Goal: Navigation & Orientation: Find specific page/section

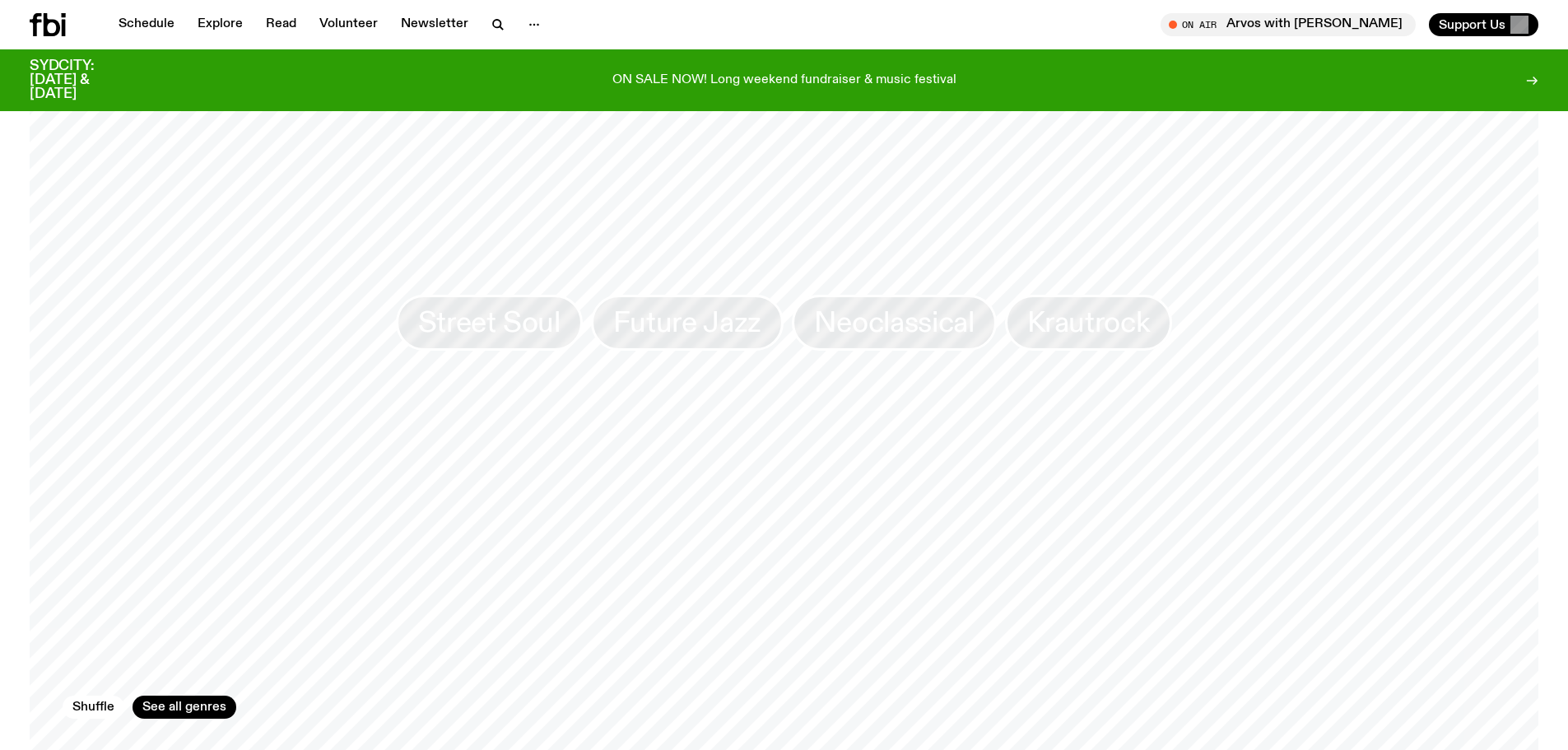
scroll to position [1799, 0]
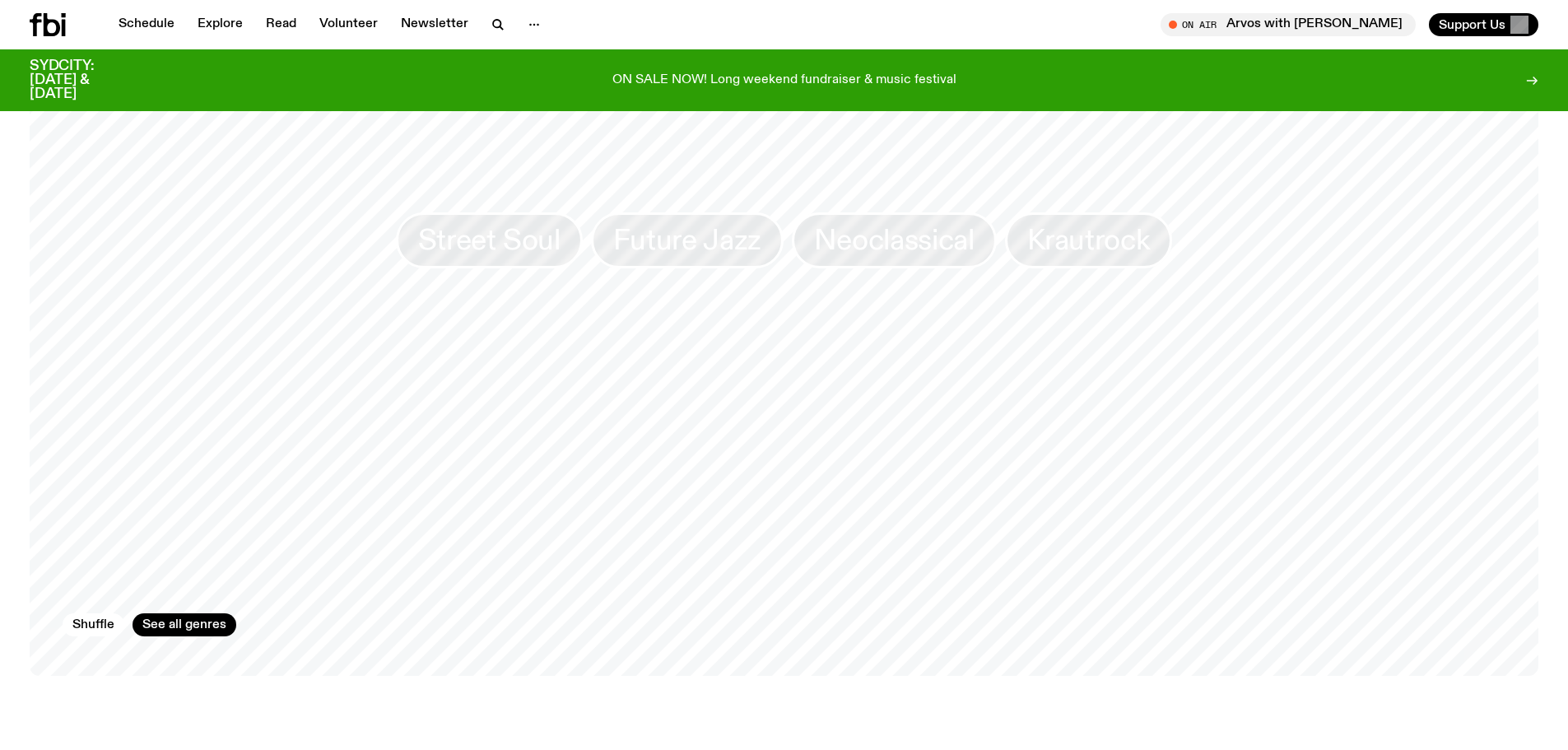
click at [7, 335] on div "On Air On Rotation Arvos with [PERSON_NAME] Love love laugh every Thursyay Up N…" at bounding box center [784, 324] width 1568 height 3958
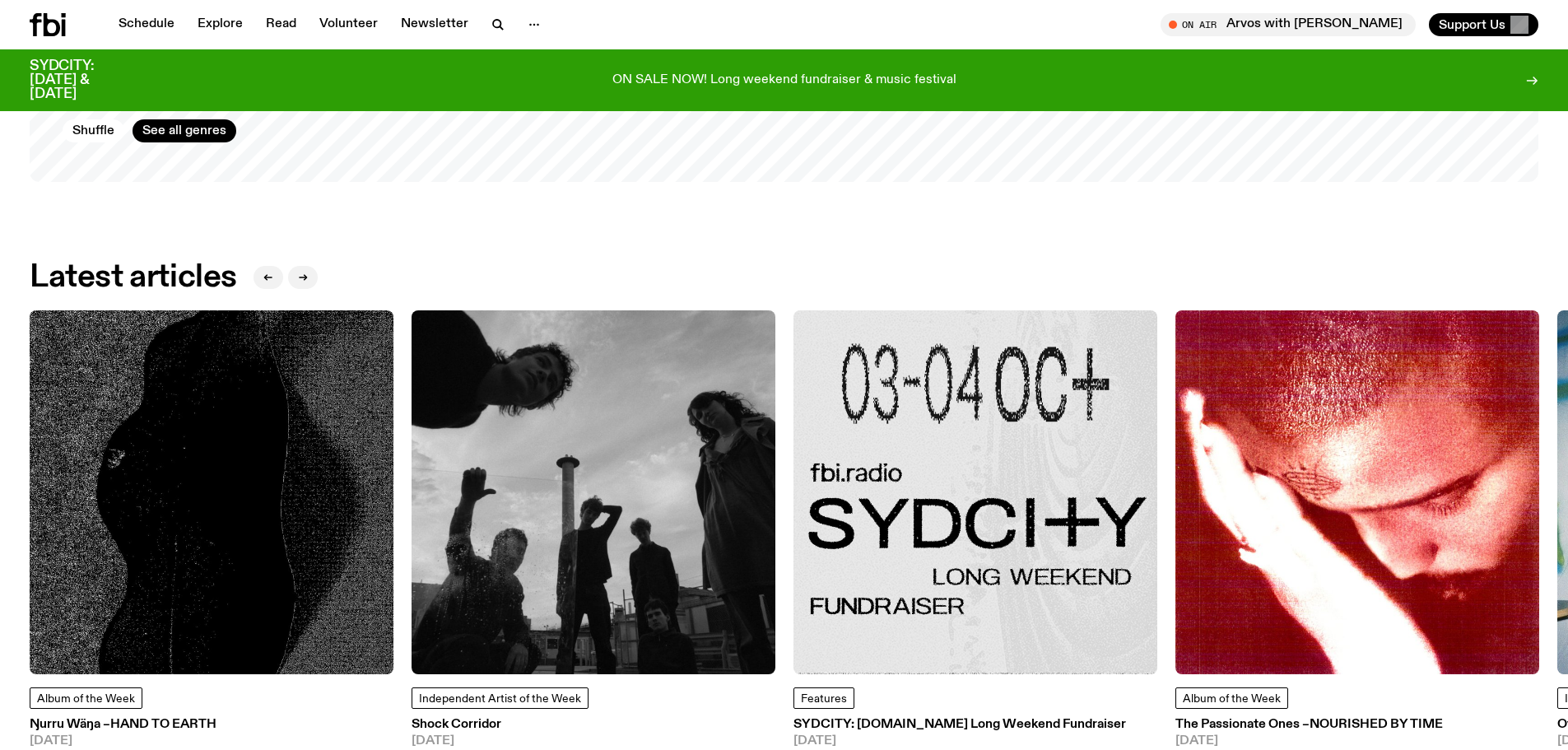
scroll to position [2128, 0]
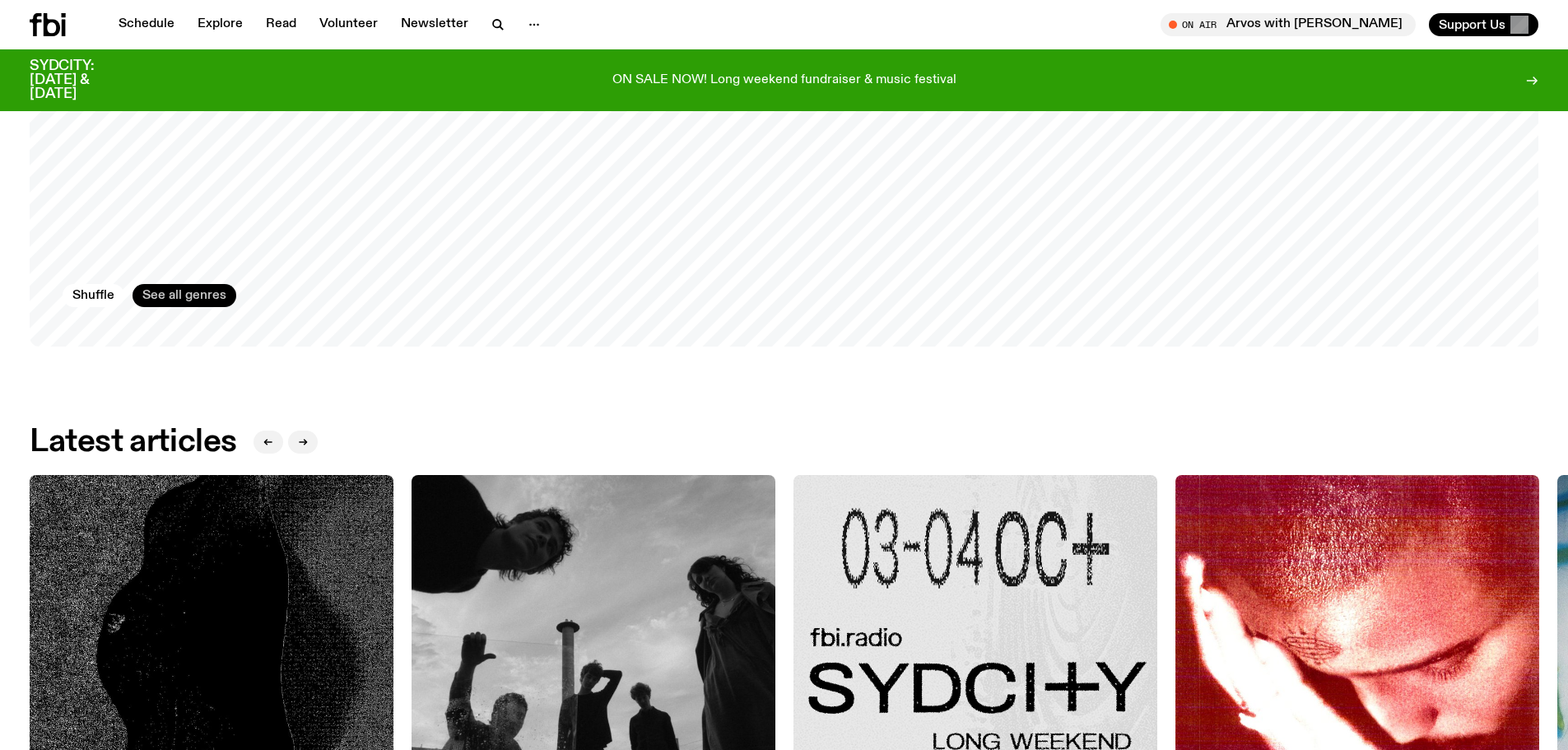
click at [169, 296] on link "See all genres" at bounding box center [183, 296] width 103 height 23
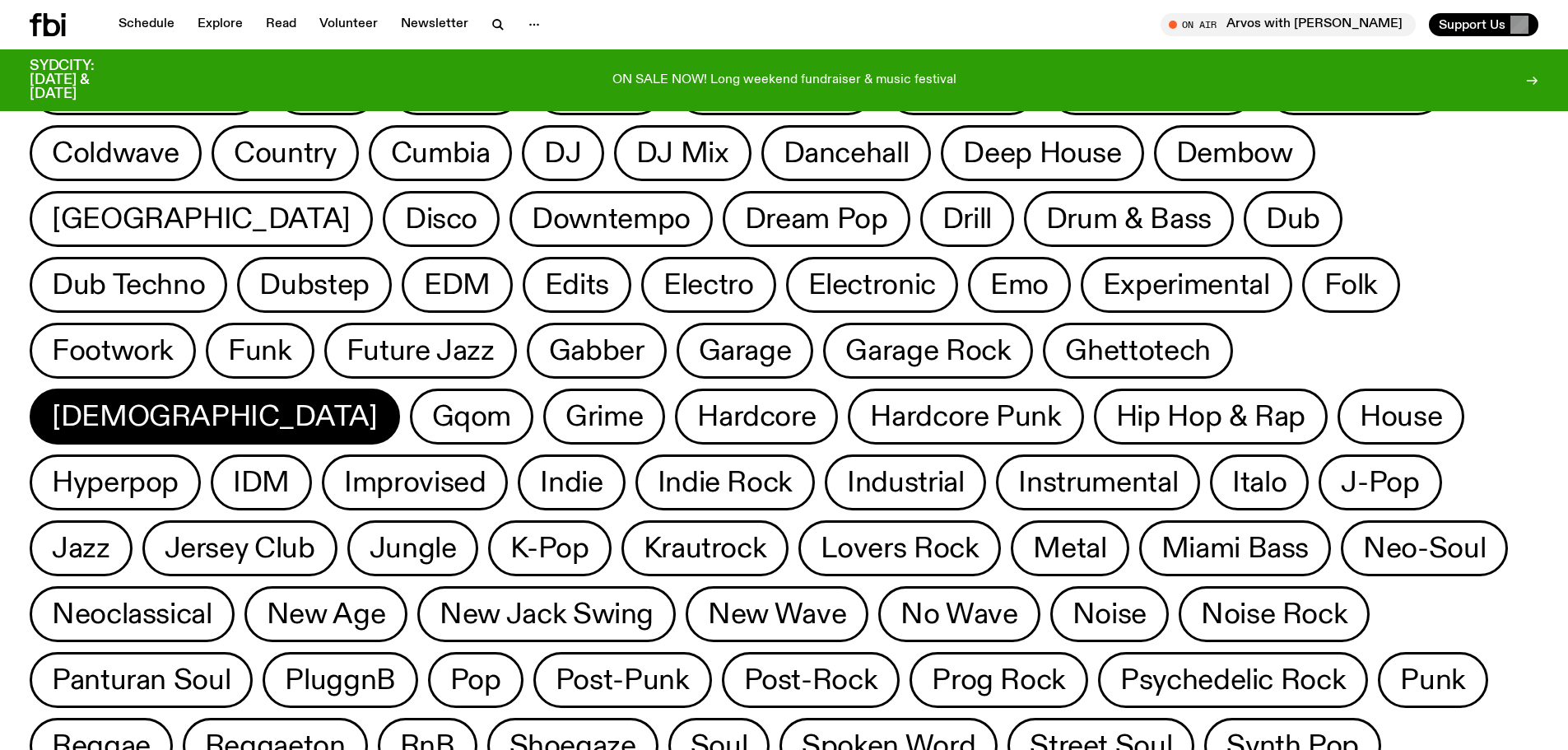
scroll to position [152, 0]
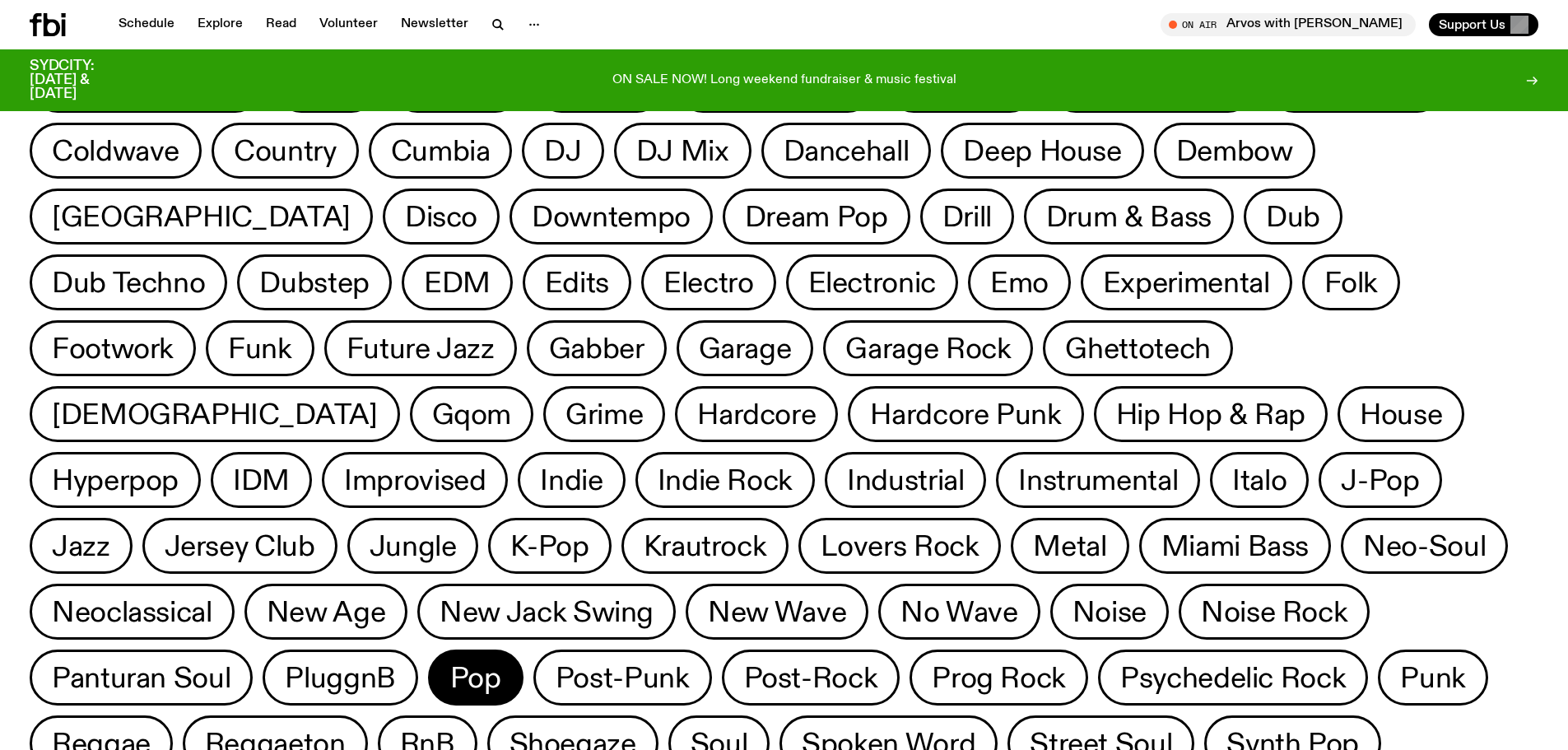
click at [501, 662] on span "Pop" at bounding box center [476, 678] width 51 height 32
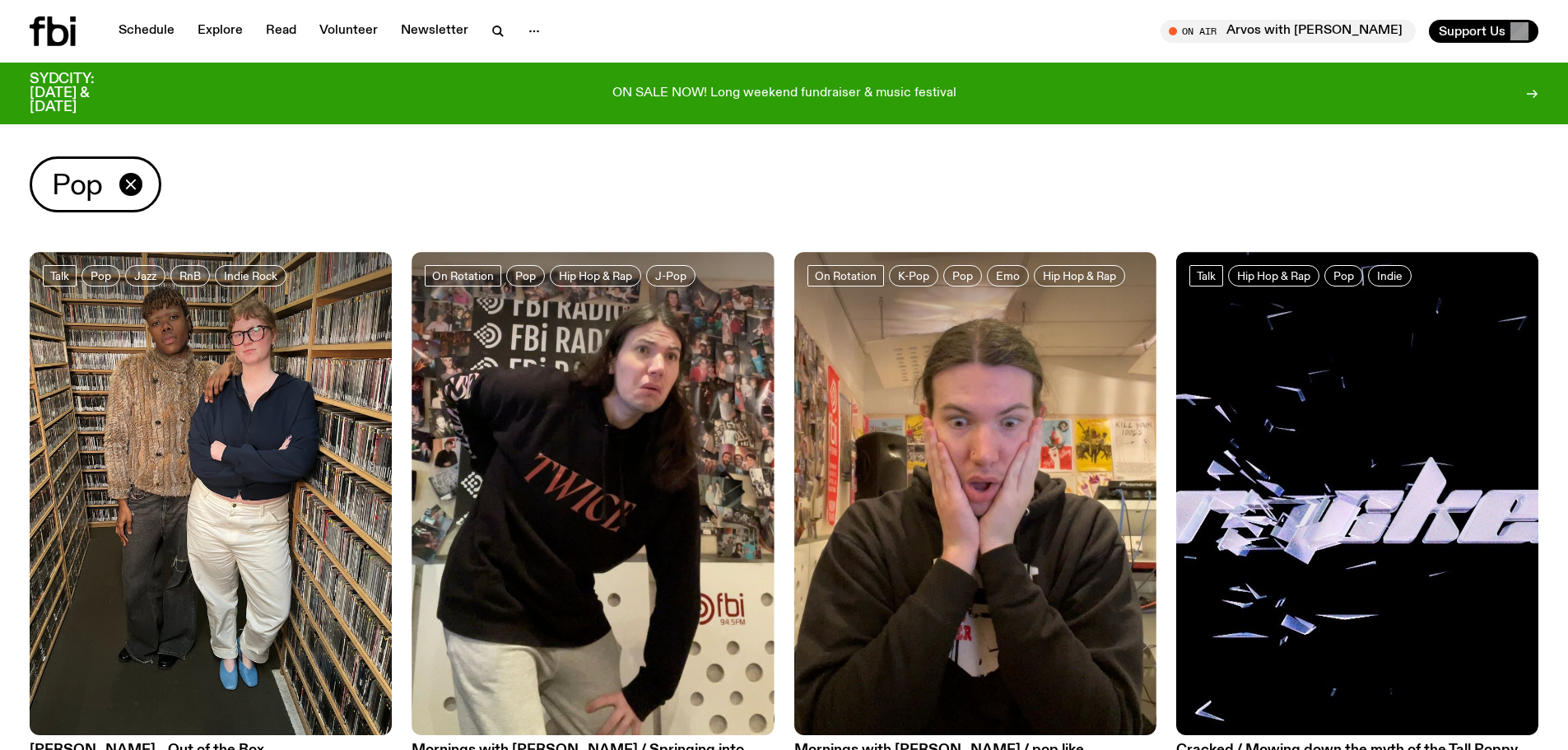
scroll to position [83, 0]
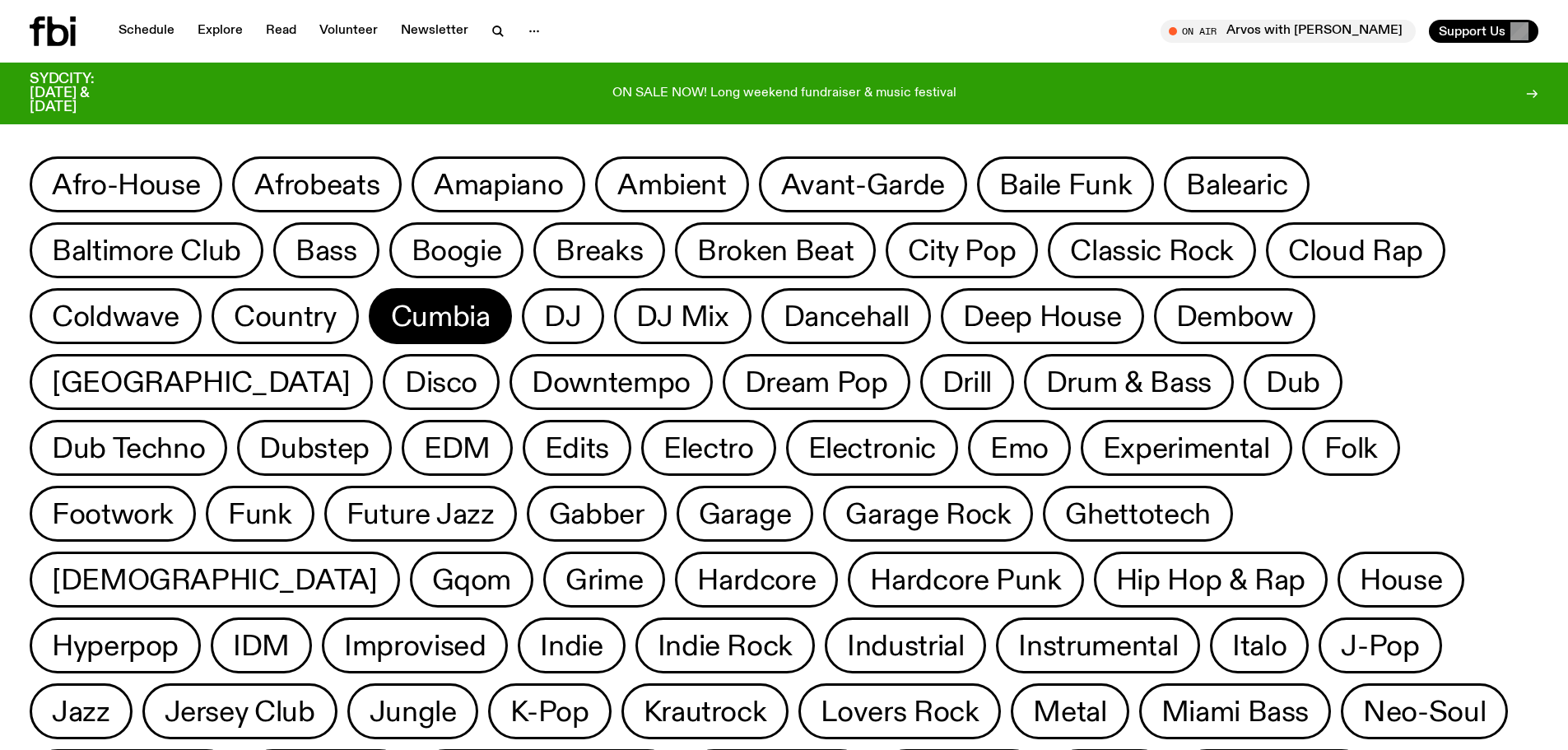
click at [421, 293] on button "Cumbia" at bounding box center [441, 317] width 144 height 56
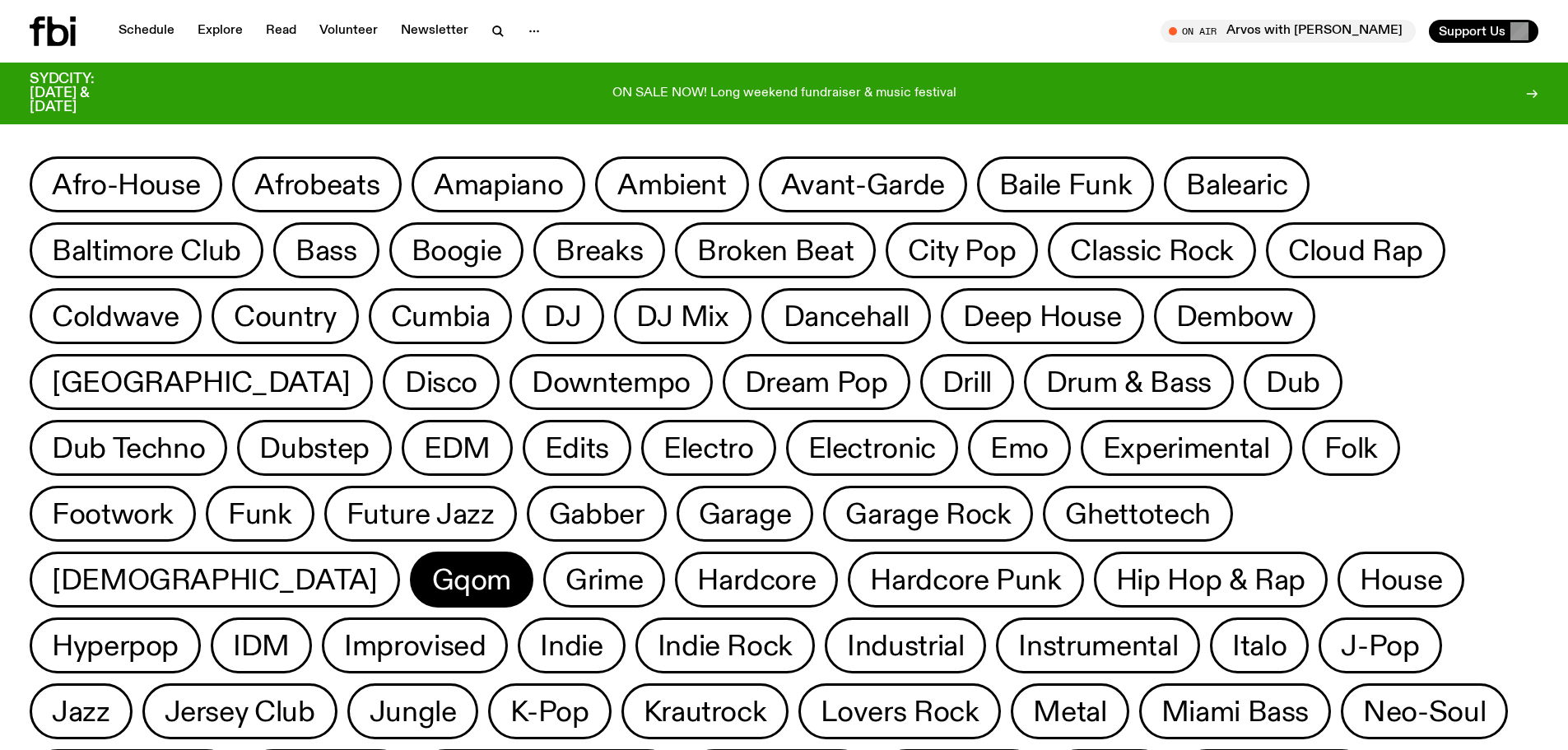
click at [534, 552] on button "Gqom" at bounding box center [472, 580] width 124 height 56
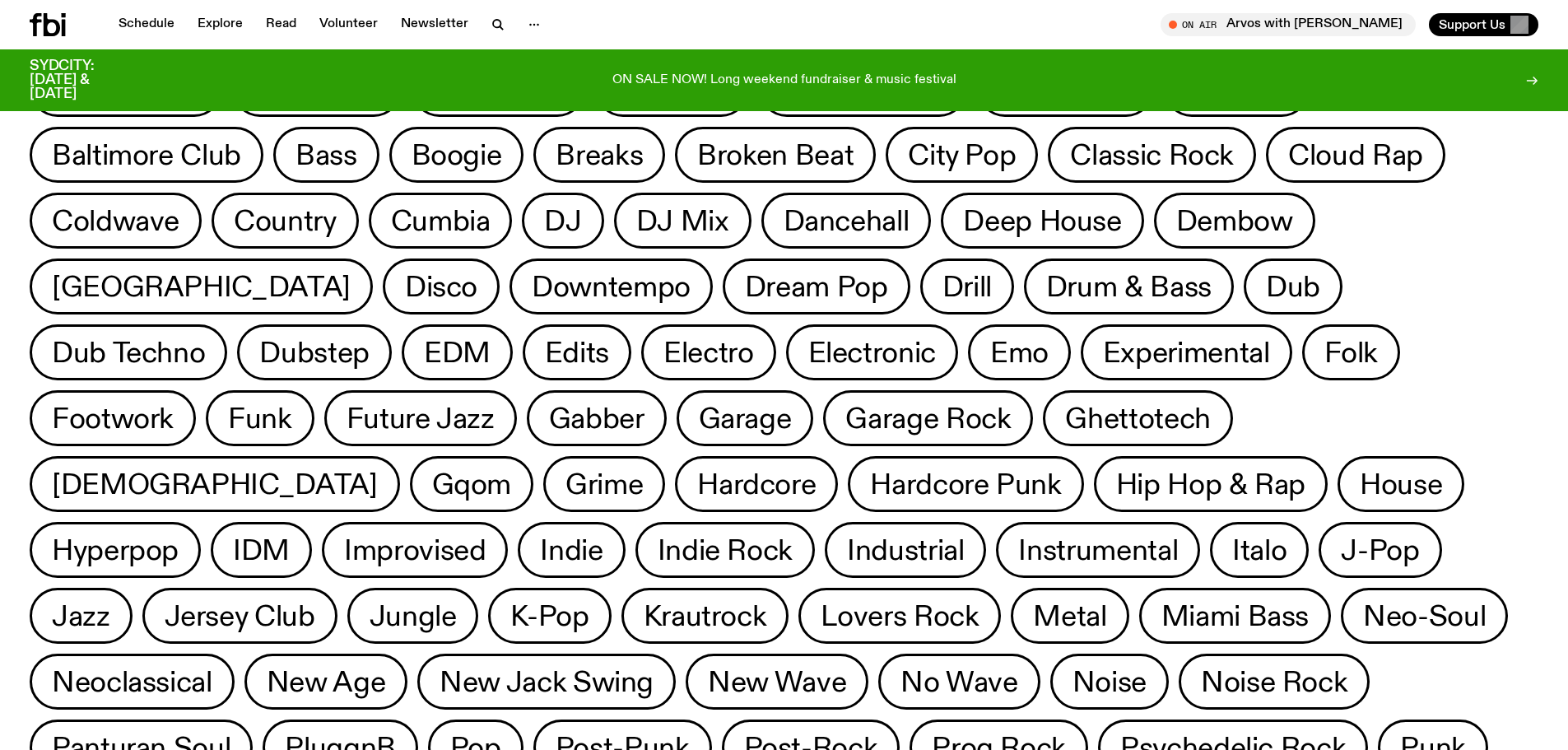
scroll to position [165, 0]
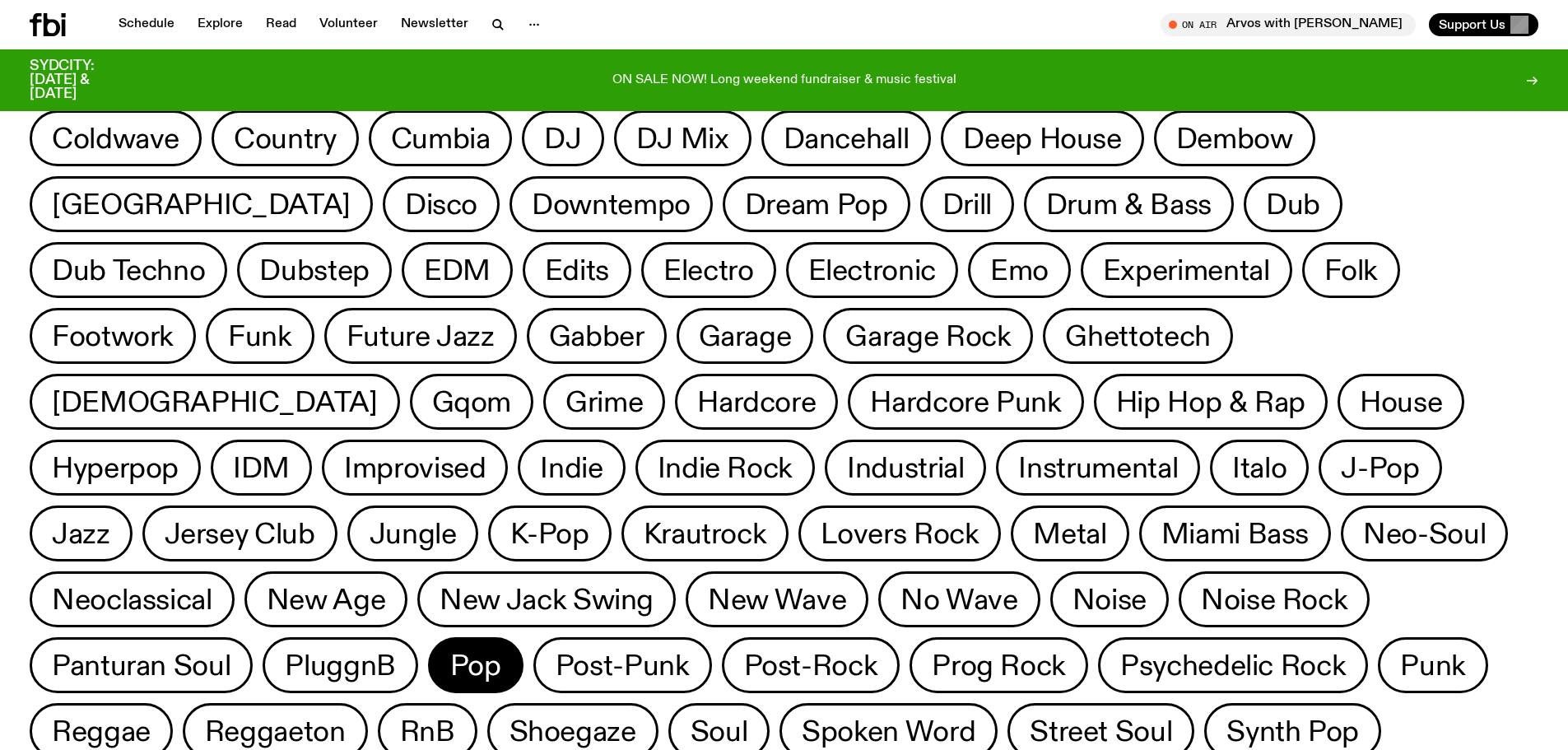
click at [501, 650] on span "Pop" at bounding box center [476, 666] width 51 height 32
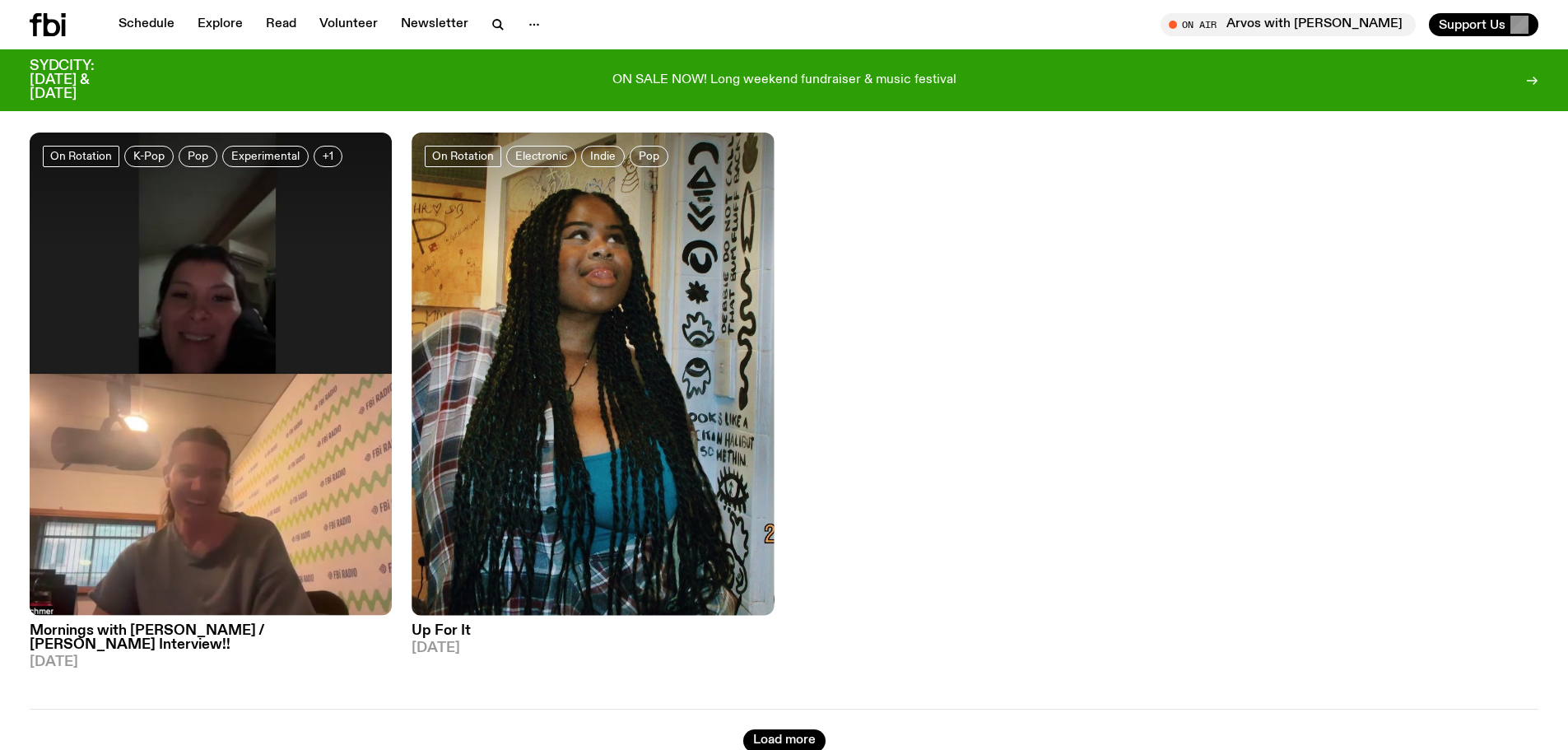
scroll to position [4693, 0]
